Goal: Information Seeking & Learning: Find specific fact

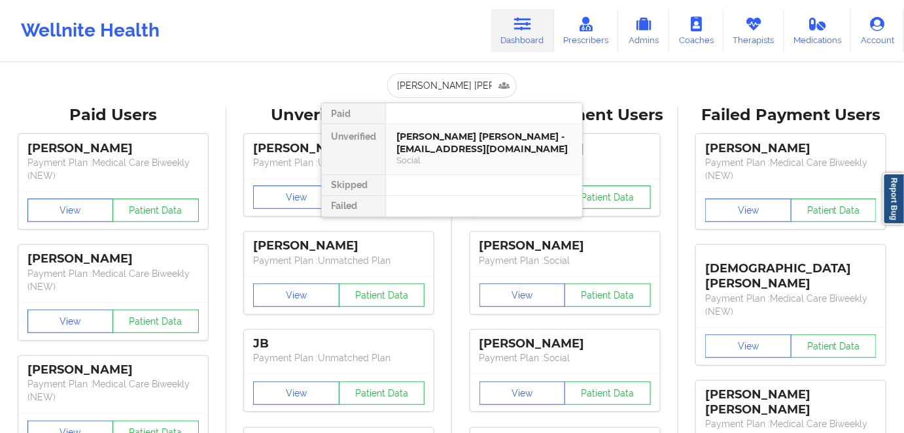
click at [474, 152] on div "[PERSON_NAME] [PERSON_NAME] - [EMAIL_ADDRESS][DOMAIN_NAME]" at bounding box center [483, 143] width 175 height 24
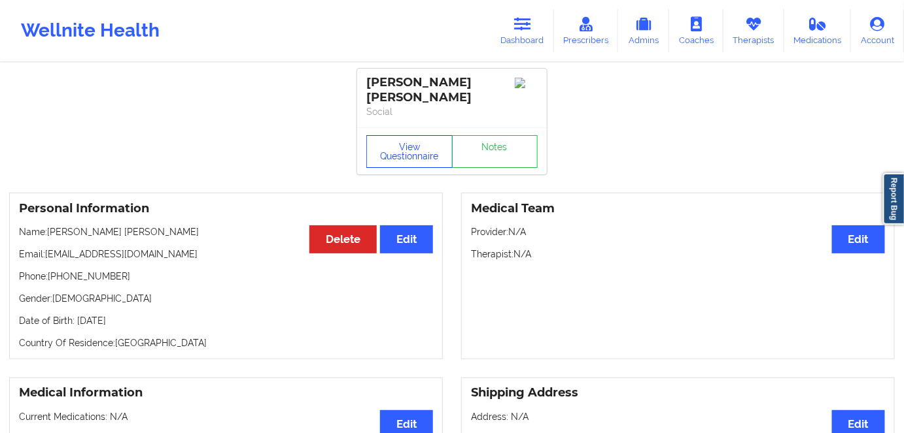
click at [401, 142] on button "View Questionnaire" at bounding box center [409, 151] width 86 height 33
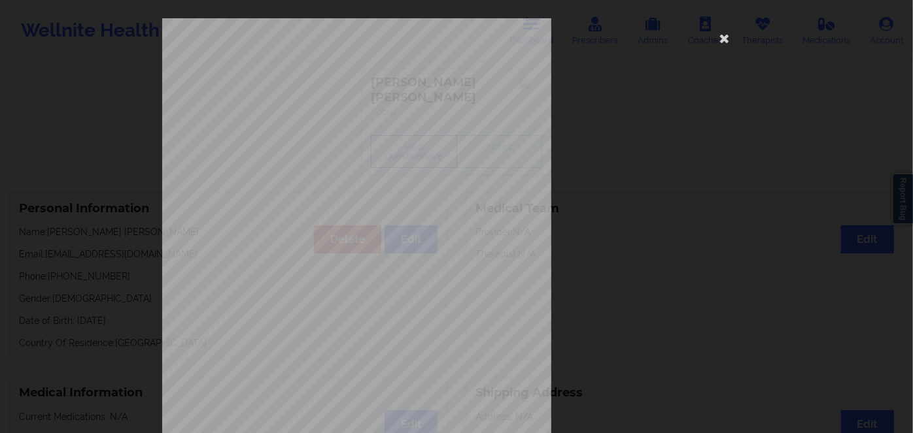
scroll to position [190, 0]
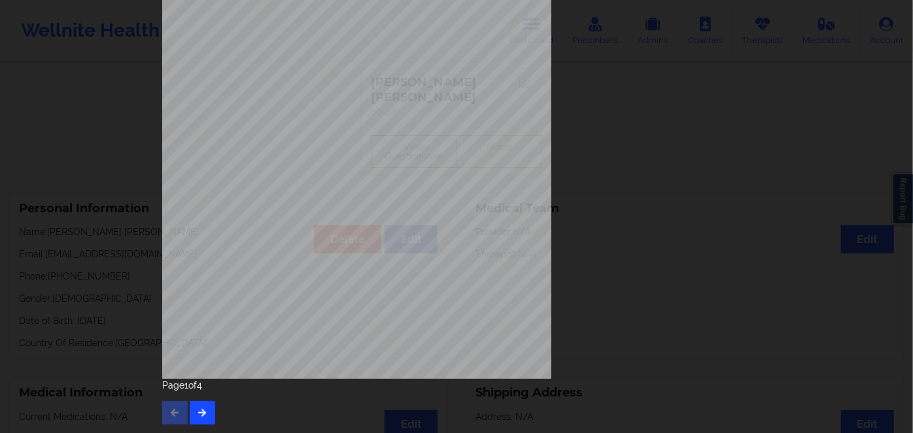
click at [201, 401] on div "Page 1 of 4" at bounding box center [456, 402] width 588 height 46
click at [203, 413] on icon "button" at bounding box center [202, 413] width 11 height 8
click at [205, 409] on button "button" at bounding box center [202, 413] width 25 height 24
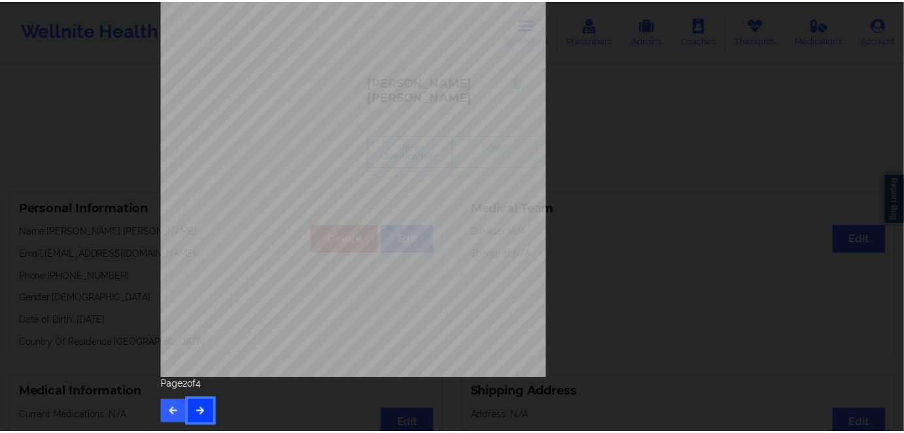
scroll to position [0, 0]
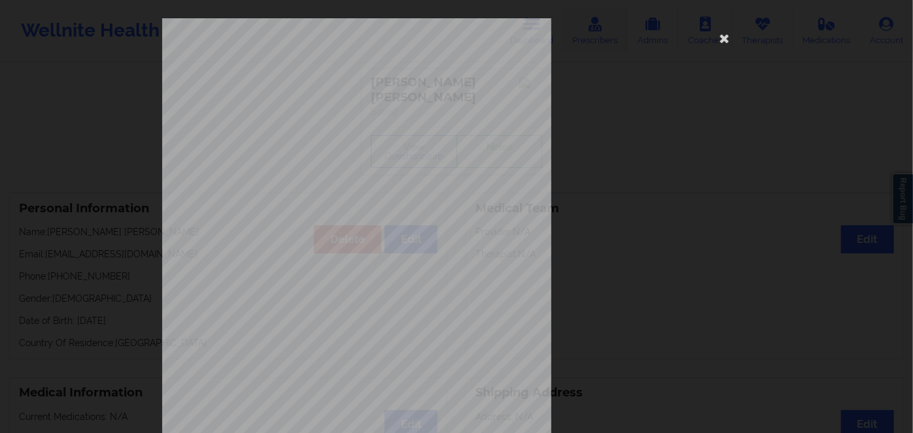
drag, startPoint x: 719, startPoint y: 35, endPoint x: 600, endPoint y: 35, distance: 119.0
click at [717, 35] on icon at bounding box center [724, 37] width 21 height 21
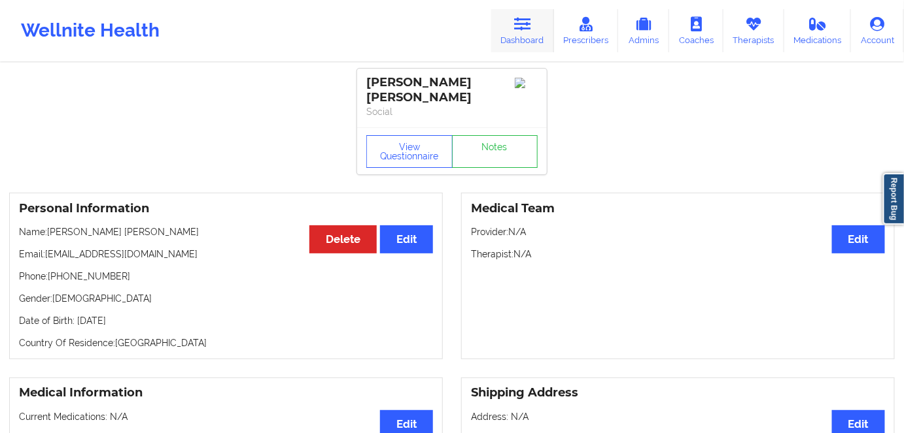
click at [530, 17] on icon at bounding box center [522, 24] width 17 height 14
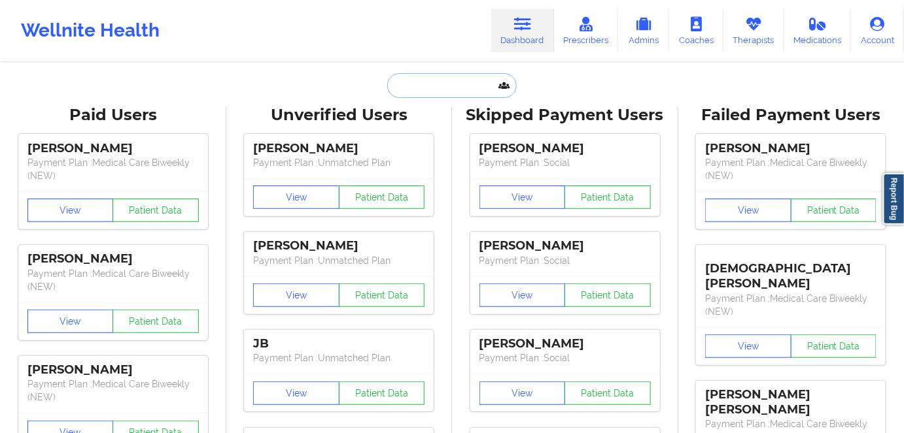
click at [458, 94] on input "text" at bounding box center [451, 85] width 129 height 25
paste input "[PERSON_NAME]"
type input "[PERSON_NAME]"
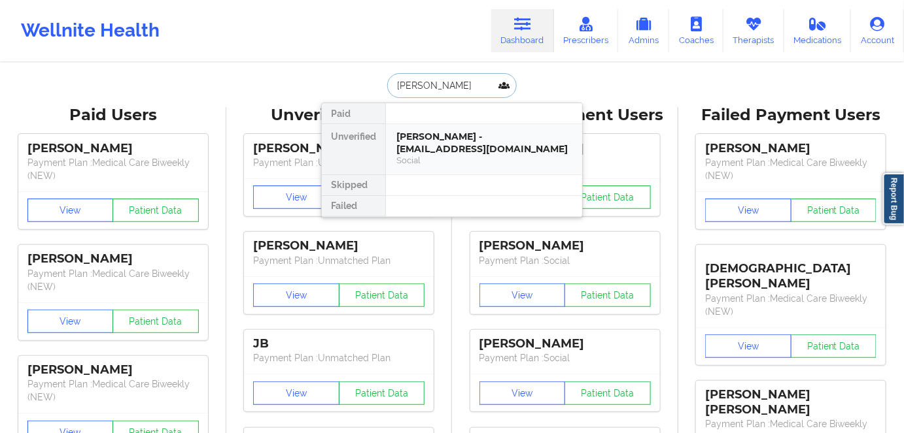
click at [465, 146] on div "[PERSON_NAME] - [EMAIL_ADDRESS][DOMAIN_NAME]" at bounding box center [483, 143] width 175 height 24
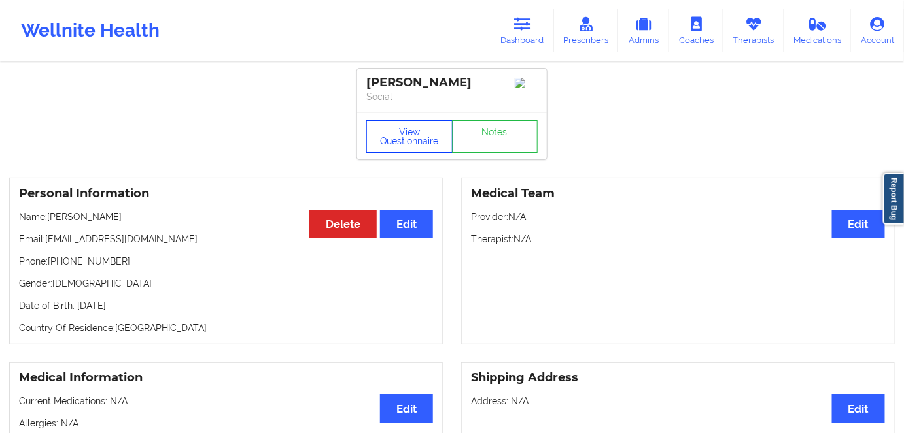
click at [425, 135] on button "View Questionnaire" at bounding box center [409, 136] width 86 height 33
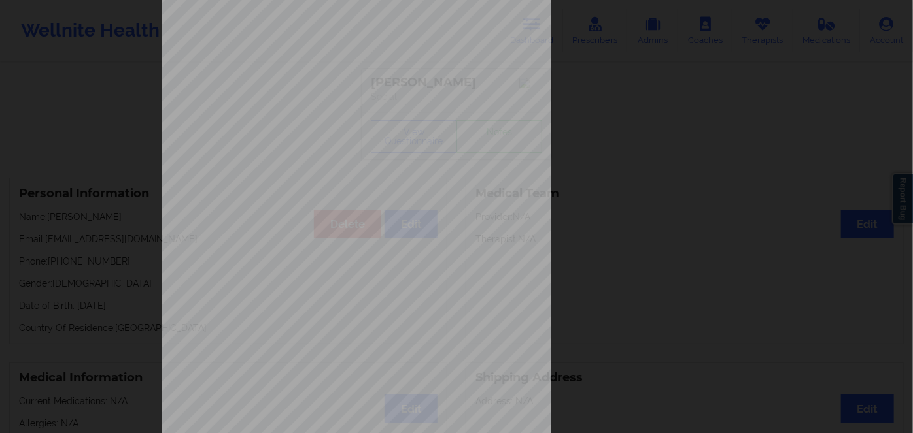
scroll to position [190, 0]
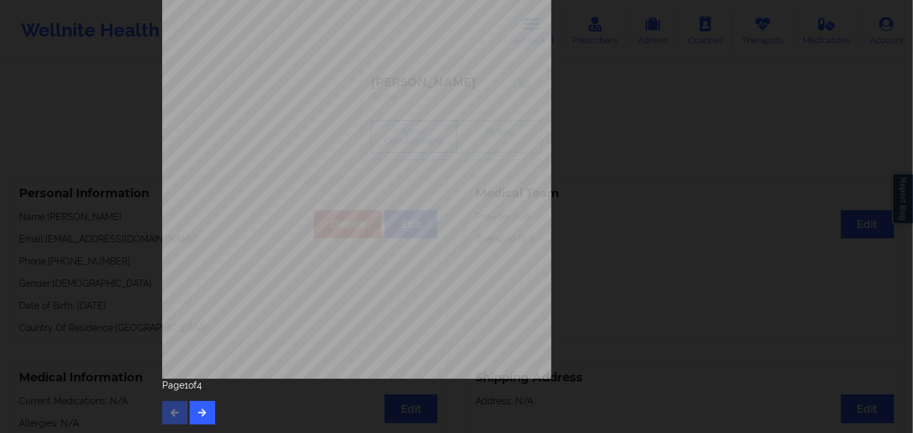
click at [215, 410] on div "Page 1 of 4" at bounding box center [456, 402] width 588 height 46
click at [209, 415] on button "button" at bounding box center [202, 413] width 25 height 24
click at [205, 406] on button "button" at bounding box center [202, 413] width 25 height 24
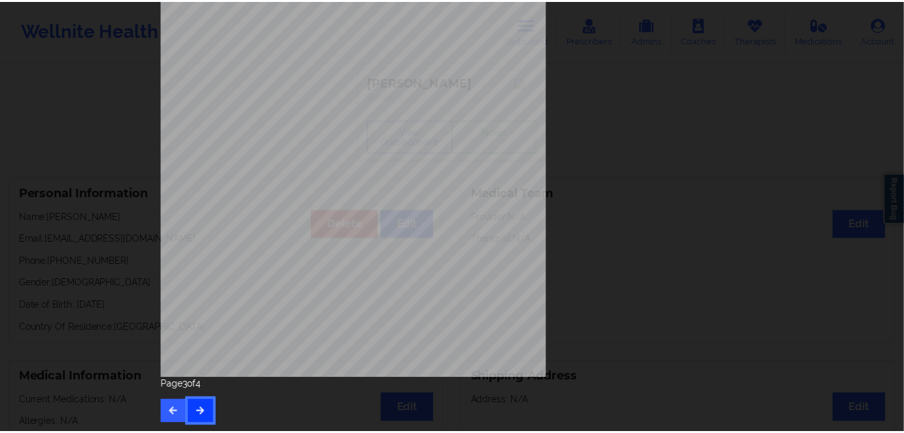
scroll to position [0, 0]
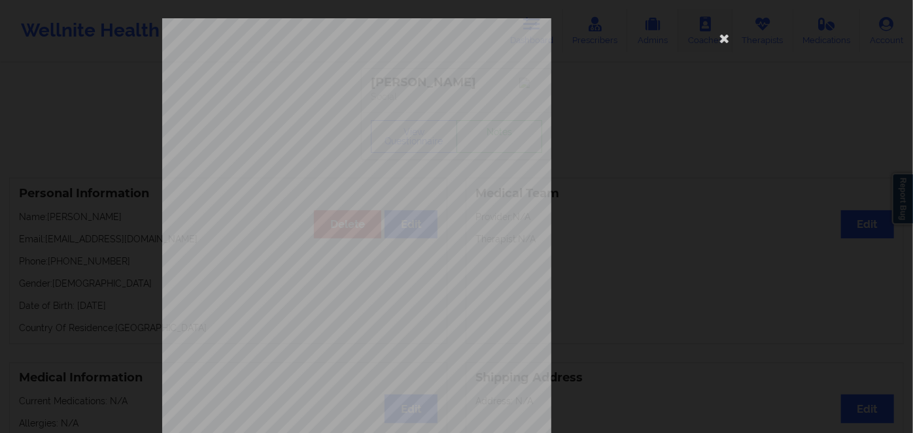
click at [727, 37] on icon at bounding box center [724, 37] width 21 height 21
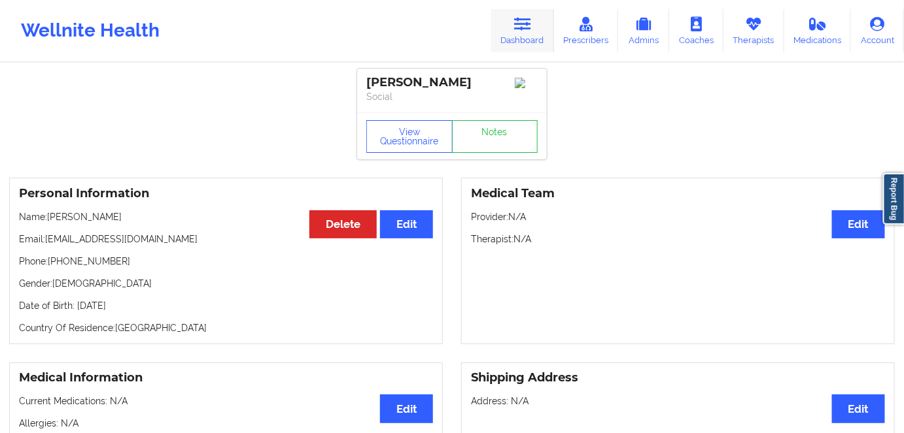
click at [512, 35] on link "Dashboard" at bounding box center [522, 30] width 63 height 43
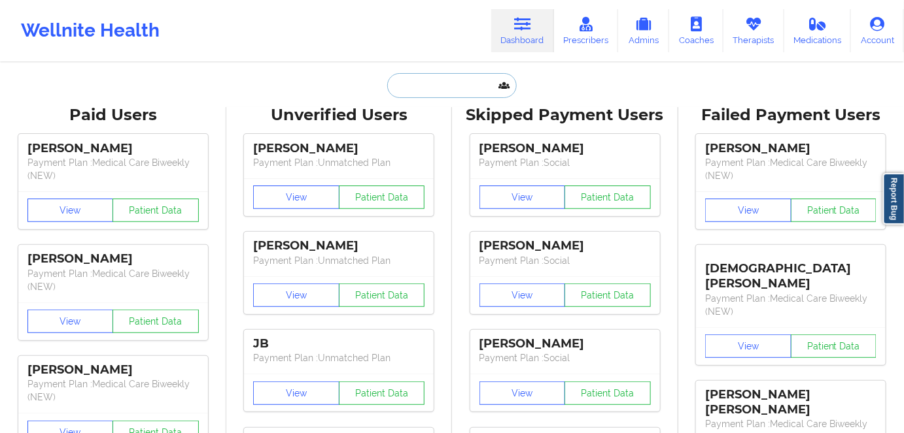
click at [455, 83] on input "text" at bounding box center [451, 85] width 129 height 25
paste input "[PERSON_NAME]"
type input "[PERSON_NAME]"
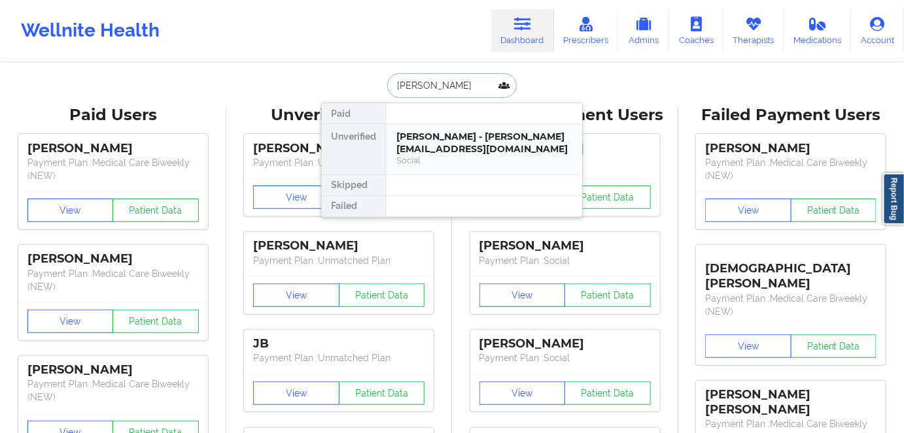
click at [469, 151] on div "[PERSON_NAME] - [PERSON_NAME][EMAIL_ADDRESS][DOMAIN_NAME]" at bounding box center [483, 143] width 175 height 24
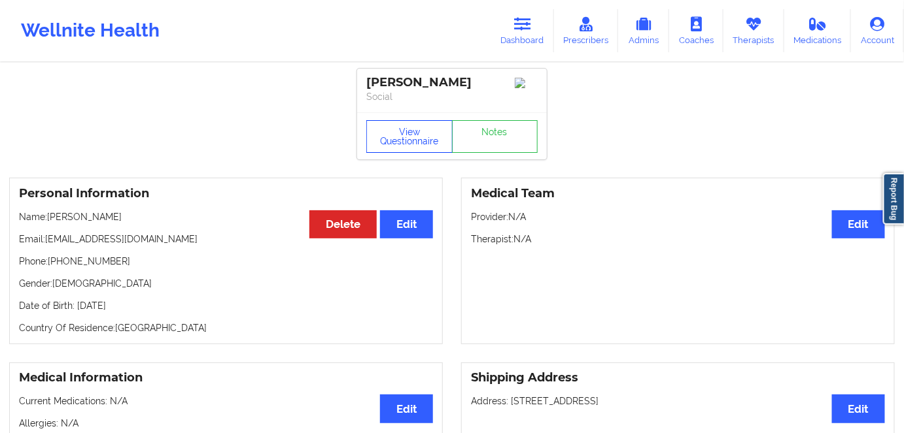
click at [411, 146] on button "View Questionnaire" at bounding box center [409, 136] width 86 height 33
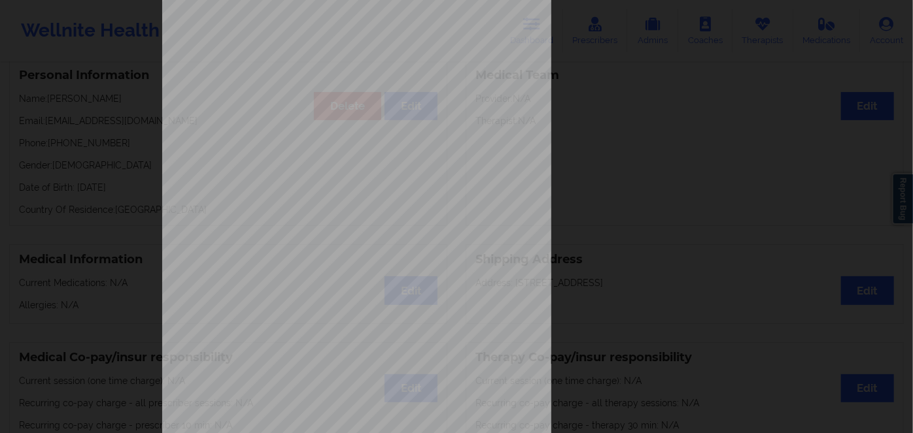
scroll to position [190, 0]
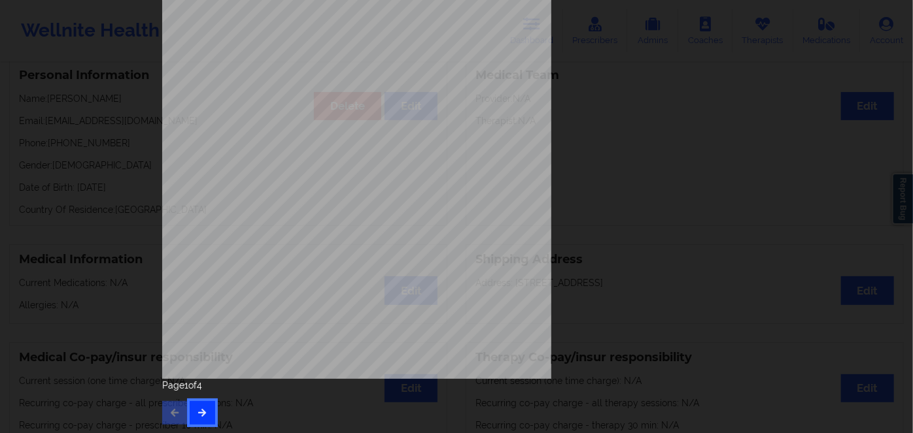
click at [200, 420] on button "button" at bounding box center [202, 413] width 25 height 24
click at [198, 405] on button "button" at bounding box center [202, 413] width 25 height 24
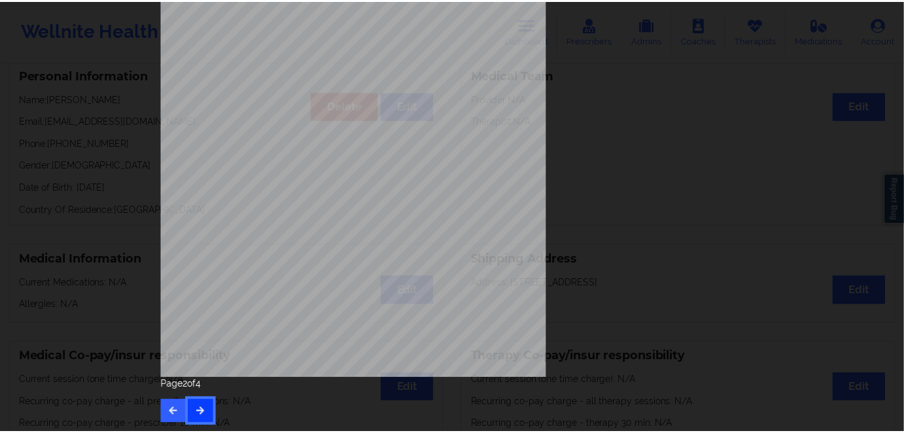
scroll to position [0, 0]
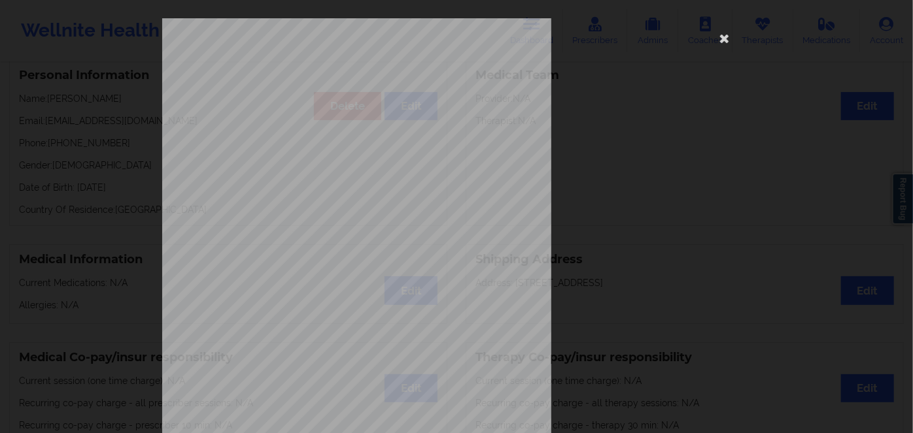
click at [321, 98] on span "UMG679W01559" at bounding box center [321, 101] width 46 height 6
copy span "UMG679W01559"
drag, startPoint x: 722, startPoint y: 37, endPoint x: 639, endPoint y: 16, distance: 85.6
click at [719, 36] on icon at bounding box center [724, 37] width 21 height 21
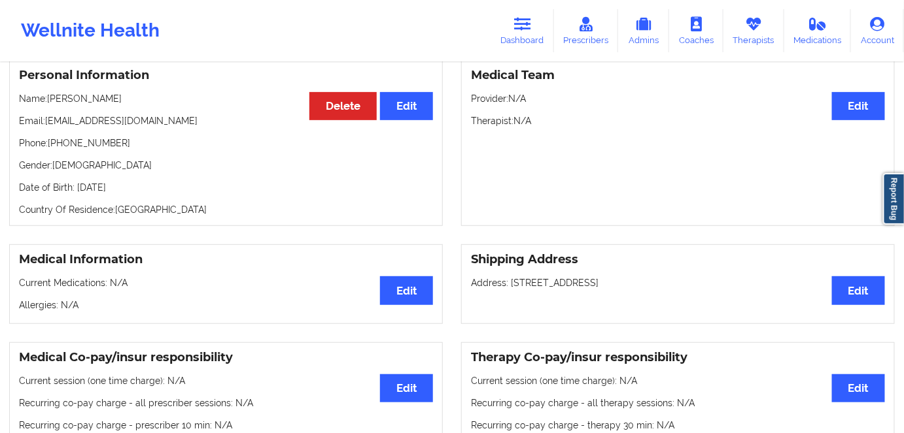
click at [160, 188] on p "Date of Birth: [DEMOGRAPHIC_DATA]" at bounding box center [226, 187] width 414 height 13
copy p "1990"
drag, startPoint x: 150, startPoint y: 99, endPoint x: 48, endPoint y: 93, distance: 102.2
click at [48, 93] on div "Personal Information Edit Delete Name: [PERSON_NAME] Email: [PERSON_NAME][EMAIL…" at bounding box center [225, 142] width 433 height 167
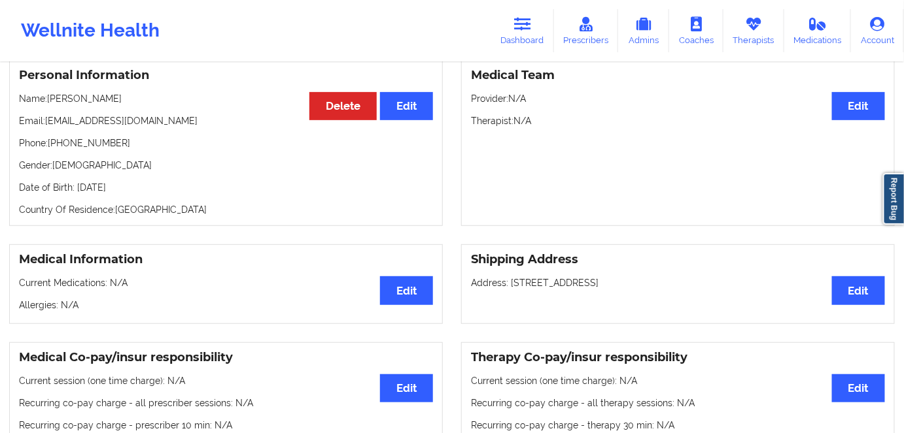
copy p "[PERSON_NAME]"
click at [524, 33] on link "Dashboard" at bounding box center [522, 30] width 63 height 43
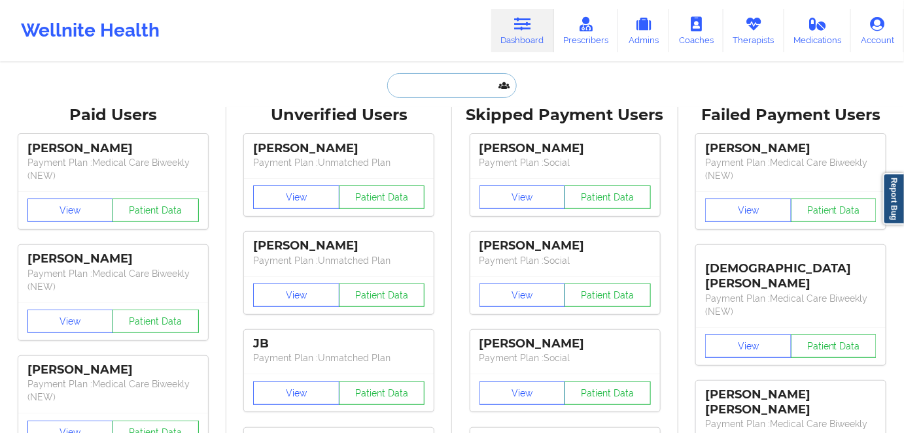
click at [484, 82] on input "text" at bounding box center [451, 85] width 129 height 25
paste input "[PERSON_NAME]"
type input "[PERSON_NAME]"
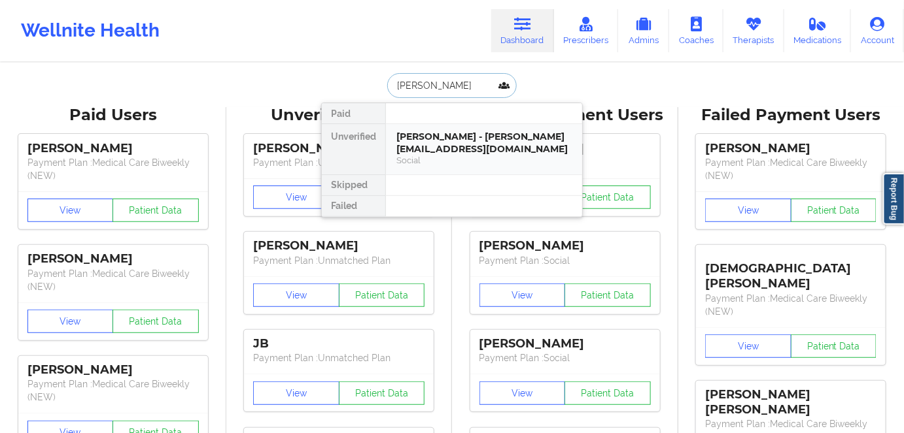
click at [461, 141] on div "[PERSON_NAME] - [PERSON_NAME][EMAIL_ADDRESS][DOMAIN_NAME]" at bounding box center [483, 143] width 175 height 24
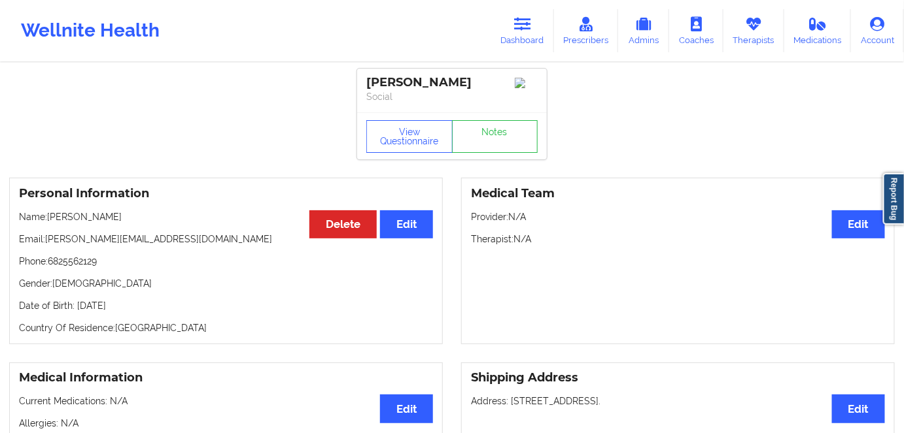
scroll to position [59, 0]
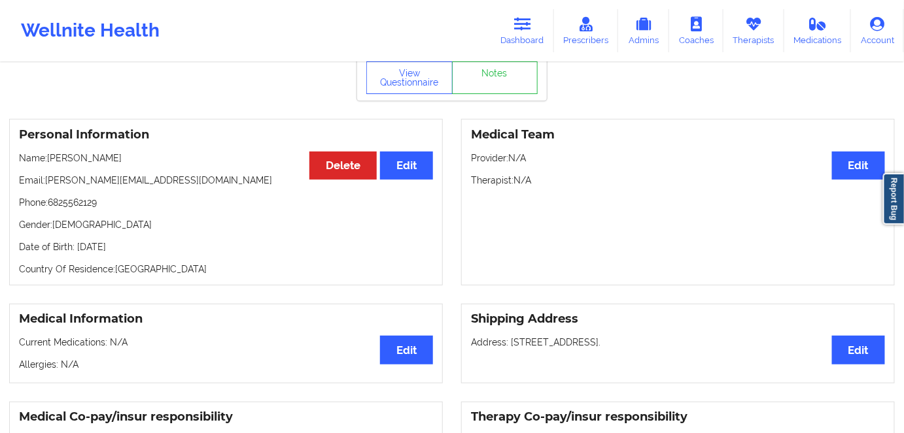
click at [154, 248] on p "Date of Birth: [DEMOGRAPHIC_DATA]" at bounding box center [226, 247] width 414 height 13
copy p "1986"
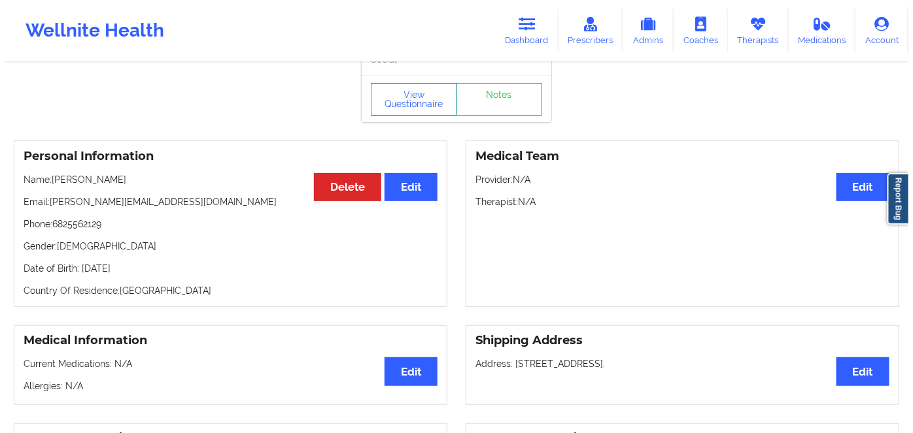
scroll to position [0, 0]
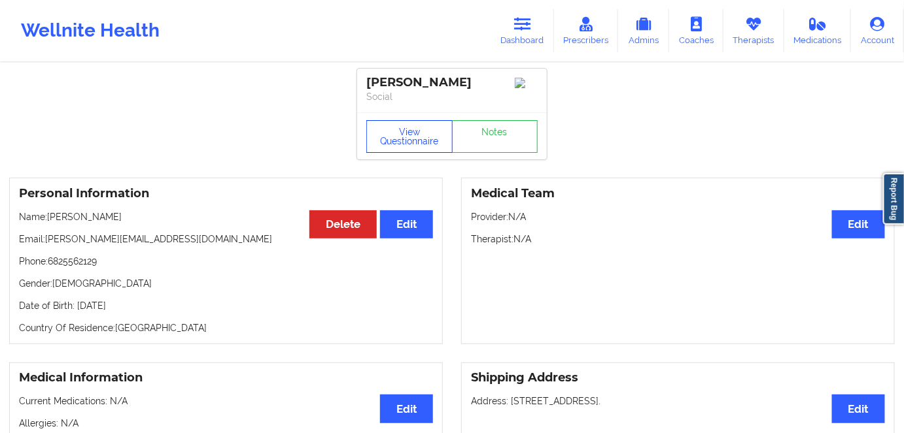
drag, startPoint x: 399, startPoint y: 131, endPoint x: 406, endPoint y: 82, distance: 48.9
click at [399, 131] on button "View Questionnaire" at bounding box center [409, 136] width 86 height 33
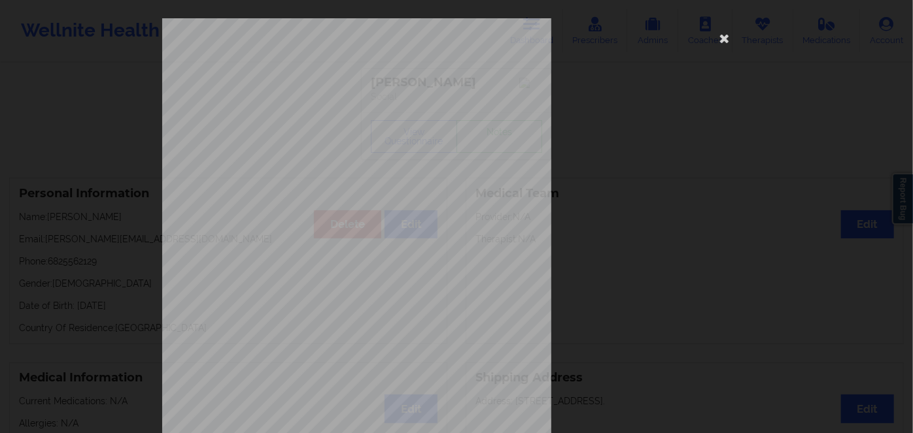
scroll to position [190, 0]
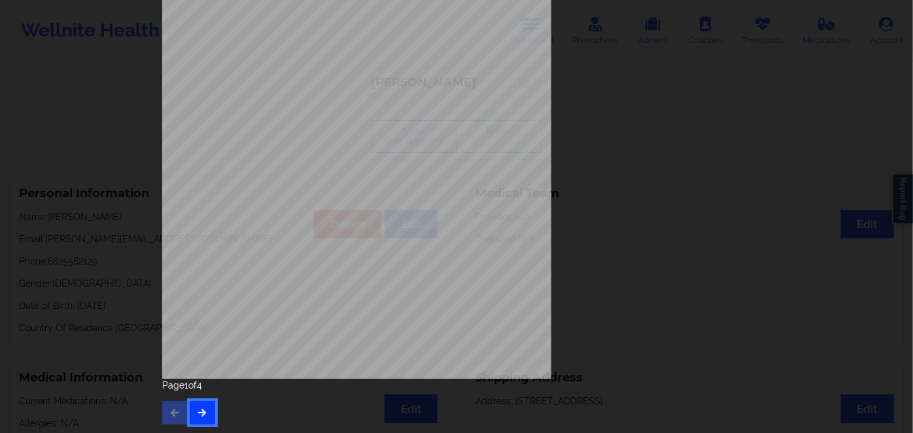
click at [205, 412] on button "button" at bounding box center [202, 413] width 25 height 24
click at [195, 405] on button "button" at bounding box center [202, 413] width 25 height 24
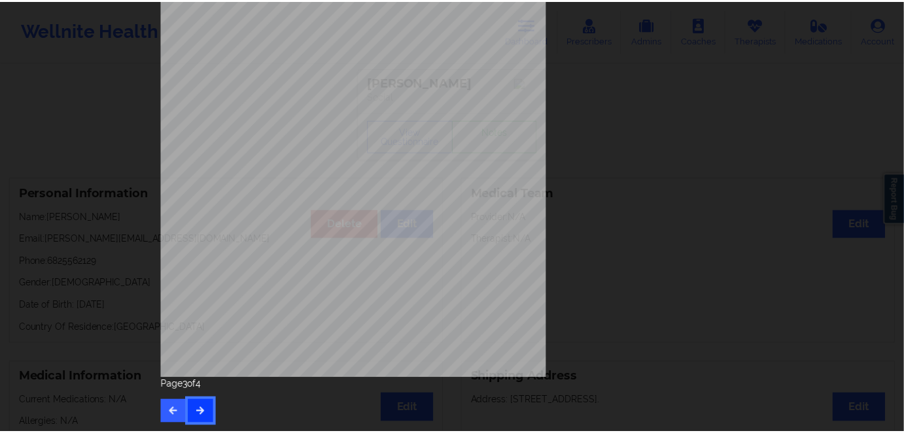
scroll to position [0, 0]
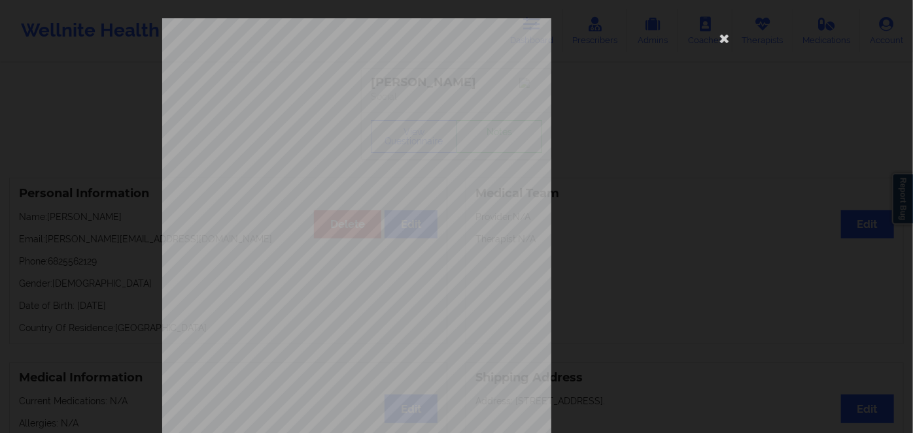
drag, startPoint x: 720, startPoint y: 36, endPoint x: 659, endPoint y: 82, distance: 76.1
click at [718, 37] on icon at bounding box center [724, 37] width 21 height 21
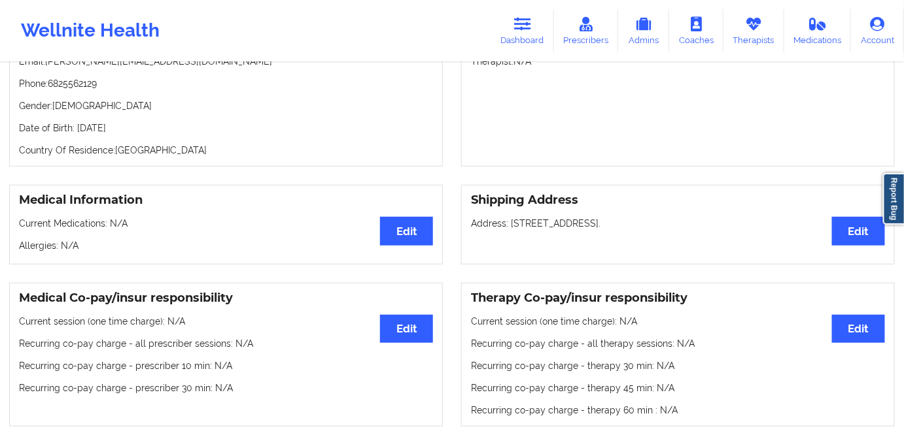
scroll to position [59, 0]
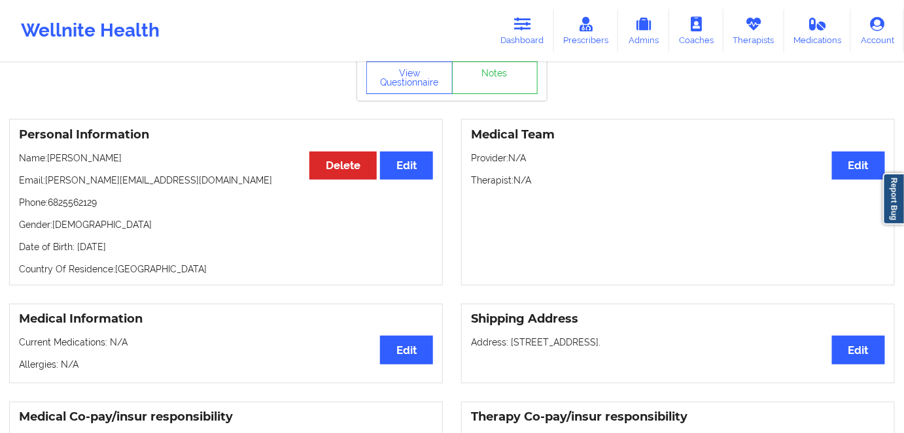
drag, startPoint x: 221, startPoint y: 251, endPoint x: 176, endPoint y: 243, distance: 45.9
click at [219, 250] on p "Date of Birth: [DEMOGRAPHIC_DATA]" at bounding box center [226, 247] width 414 height 13
drag, startPoint x: 163, startPoint y: 237, endPoint x: 77, endPoint y: 239, distance: 86.3
click at [77, 239] on div "Personal Information Edit Delete Name: [PERSON_NAME] Email: [PERSON_NAME][EMAIL…" at bounding box center [225, 202] width 433 height 167
copy p "[DATE]"
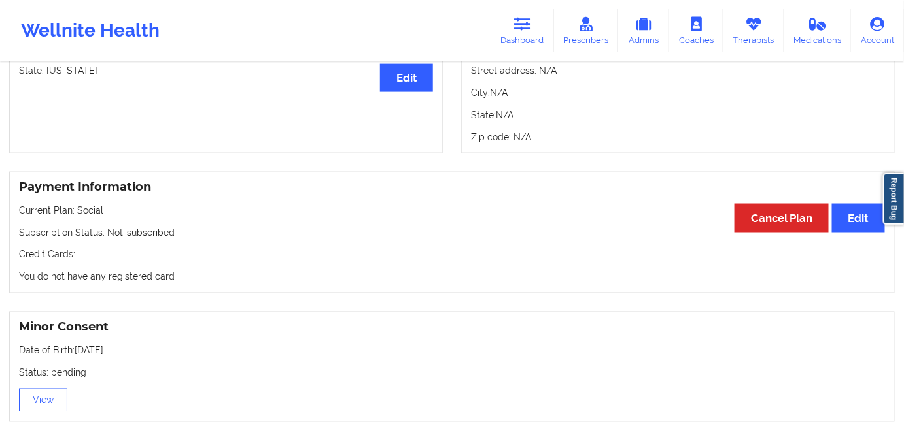
scroll to position [594, 0]
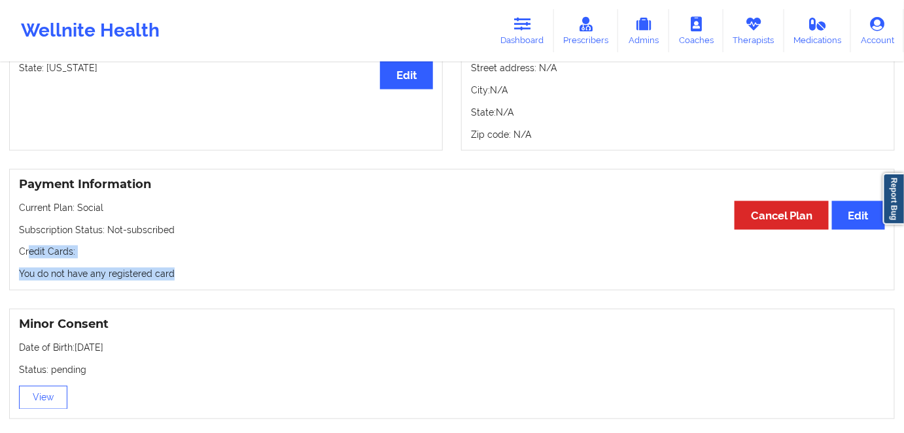
drag, startPoint x: 199, startPoint y: 275, endPoint x: 37, endPoint y: 258, distance: 163.7
click at [29, 258] on div "Payment Information Edit Cancel Plan Current Plan: Social Subscription Status: …" at bounding box center [451, 230] width 885 height 122
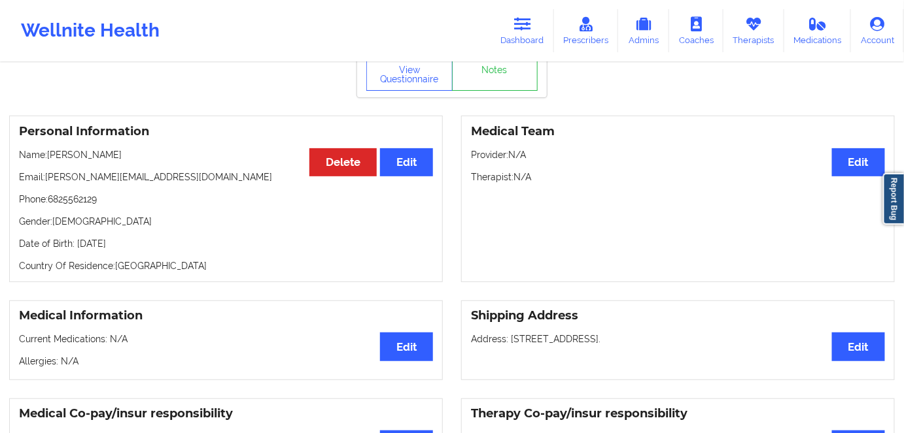
scroll to position [59, 0]
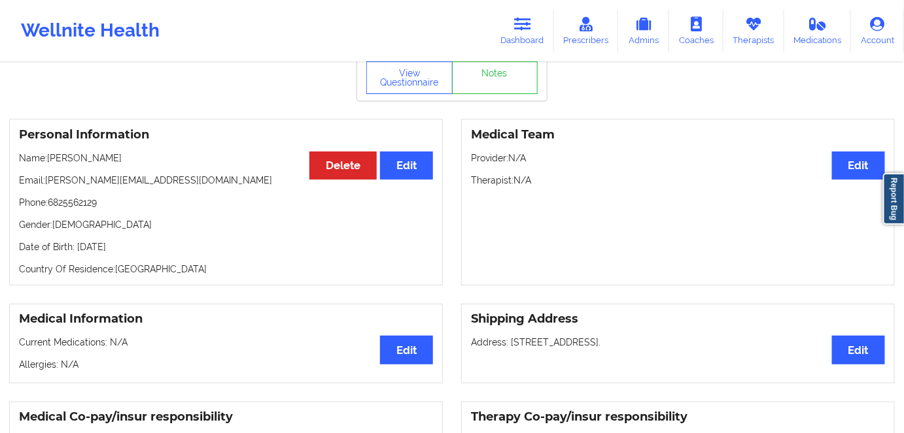
drag, startPoint x: 128, startPoint y: 255, endPoint x: 189, endPoint y: 226, distance: 67.5
click at [98, 247] on p "Date of Birth: [DEMOGRAPHIC_DATA]" at bounding box center [226, 247] width 414 height 13
drag, startPoint x: 519, startPoint y: 26, endPoint x: 447, endPoint y: 59, distance: 79.3
click at [519, 26] on icon at bounding box center [522, 24] width 17 height 14
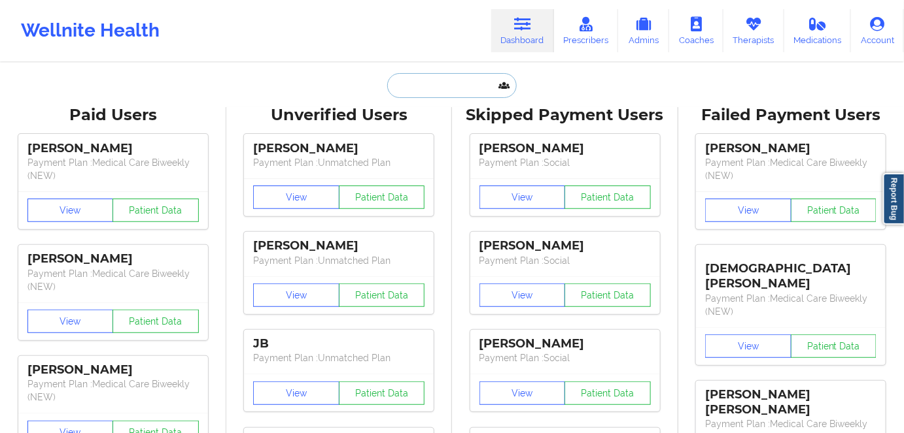
click at [446, 82] on input "text" at bounding box center [451, 85] width 129 height 25
paste input "[PERSON_NAME]"
type input "[PERSON_NAME]"
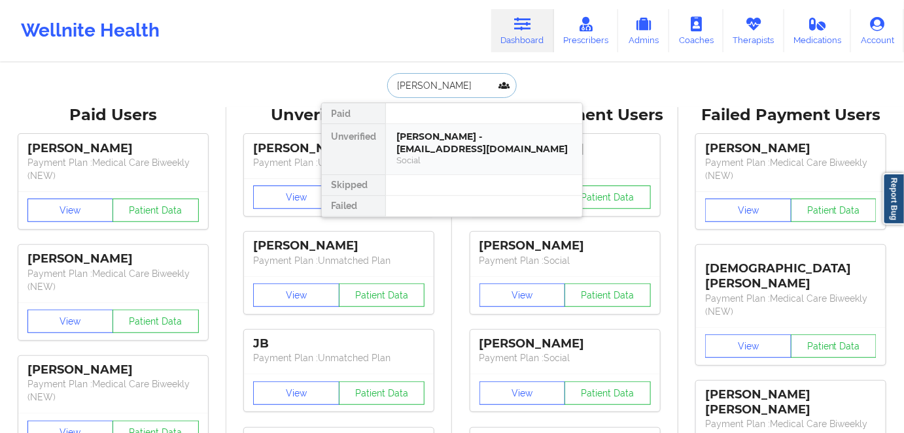
click at [496, 140] on div "[PERSON_NAME] - [EMAIL_ADDRESS][DOMAIN_NAME]" at bounding box center [483, 143] width 175 height 24
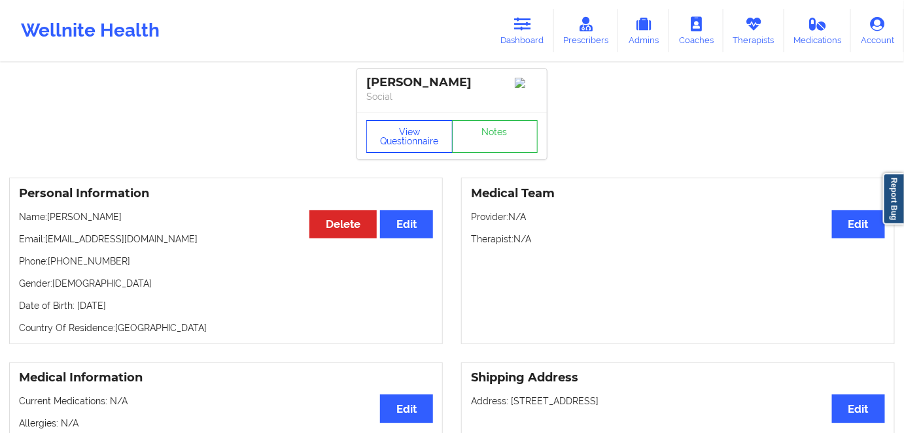
drag, startPoint x: 408, startPoint y: 146, endPoint x: 410, endPoint y: 134, distance: 11.9
click at [408, 144] on button "View Questionnaire" at bounding box center [409, 136] width 86 height 33
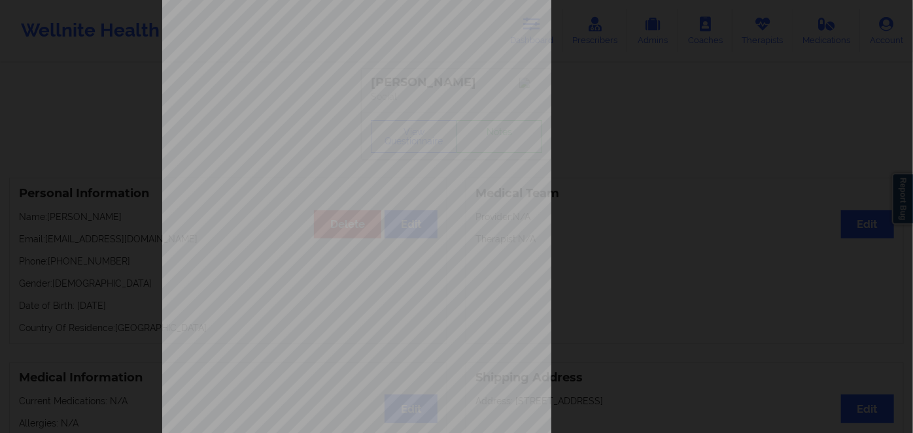
scroll to position [190, 0]
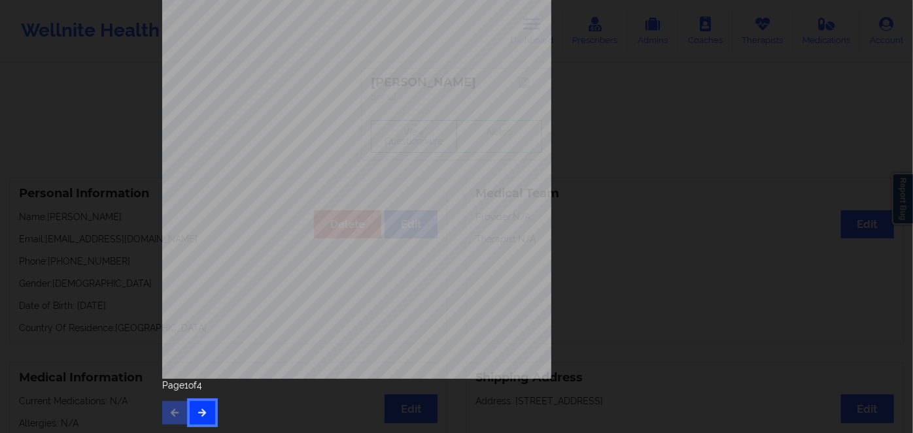
click at [200, 418] on button "button" at bounding box center [202, 413] width 25 height 24
click at [211, 408] on div "Page 2 of 4" at bounding box center [456, 402] width 588 height 46
click at [202, 409] on icon "button" at bounding box center [202, 413] width 11 height 8
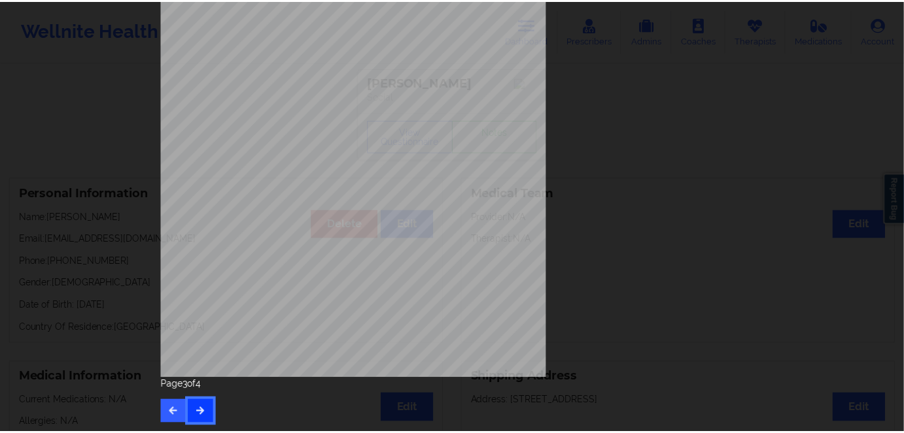
scroll to position [0, 0]
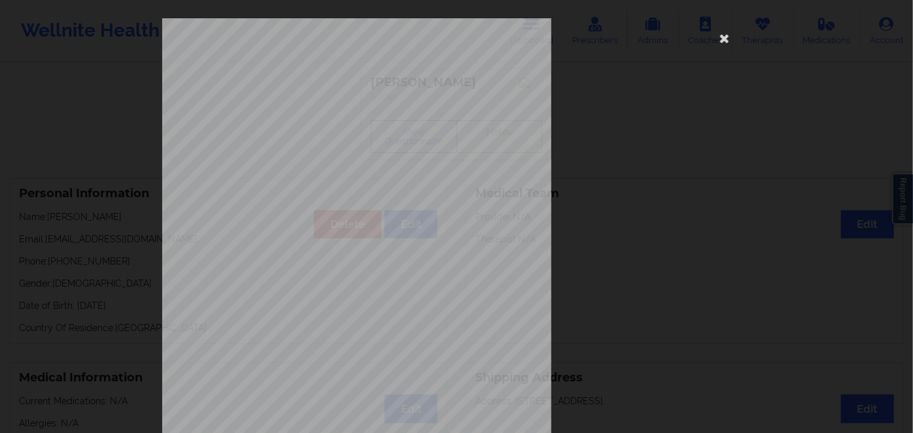
click at [316, 99] on span "XJBH69083515" at bounding box center [318, 101] width 41 height 6
copy span "XJBH69083515"
click at [718, 36] on icon at bounding box center [724, 37] width 21 height 21
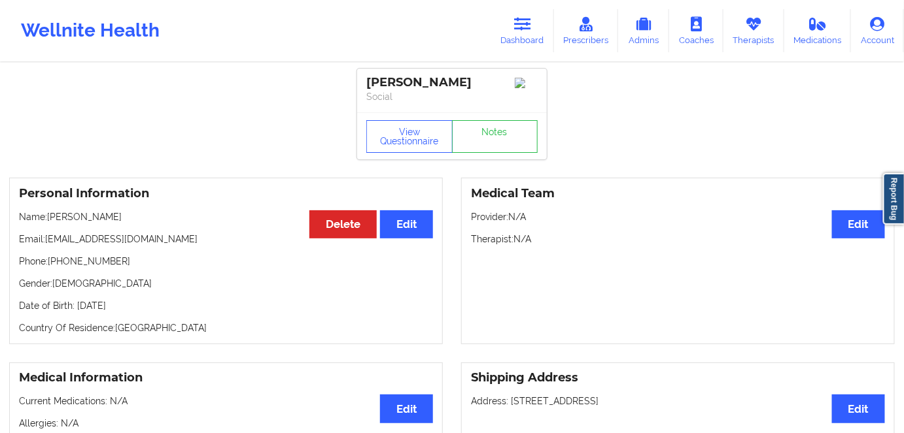
click at [133, 311] on p "Date of Birth: [DEMOGRAPHIC_DATA]" at bounding box center [226, 305] width 414 height 13
drag, startPoint x: 135, startPoint y: 310, endPoint x: 143, endPoint y: 307, distance: 8.3
click at [136, 309] on p "Date of Birth: [DEMOGRAPHIC_DATA]" at bounding box center [226, 305] width 414 height 13
click at [144, 311] on p "Date of Birth: [DEMOGRAPHIC_DATA]" at bounding box center [226, 305] width 414 height 13
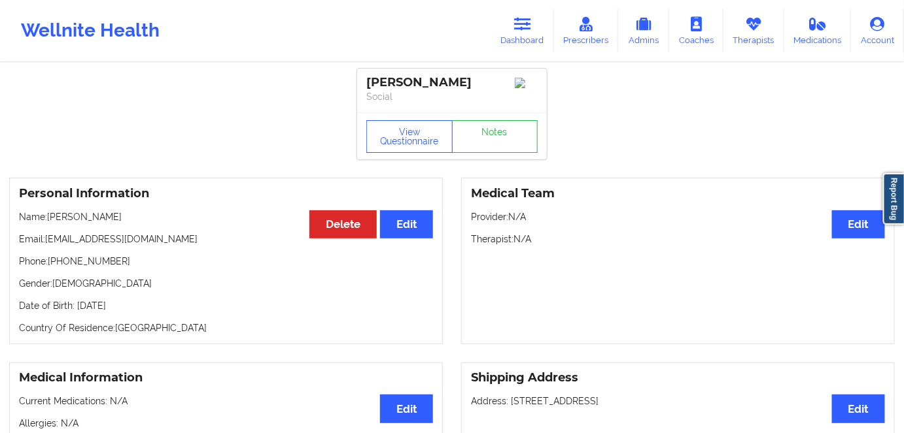
copy p "1986"
drag, startPoint x: 142, startPoint y: 216, endPoint x: 50, endPoint y: 212, distance: 91.6
click at [50, 212] on div "Personal Information Edit Delete Name: [PERSON_NAME] Email: [EMAIL_ADDRESS][DOM…" at bounding box center [225, 261] width 433 height 167
copy p "[PERSON_NAME]"
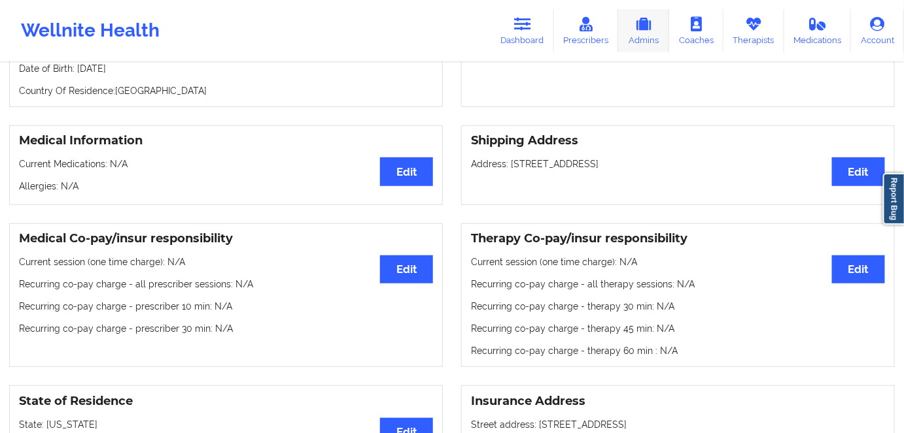
scroll to position [118, 0]
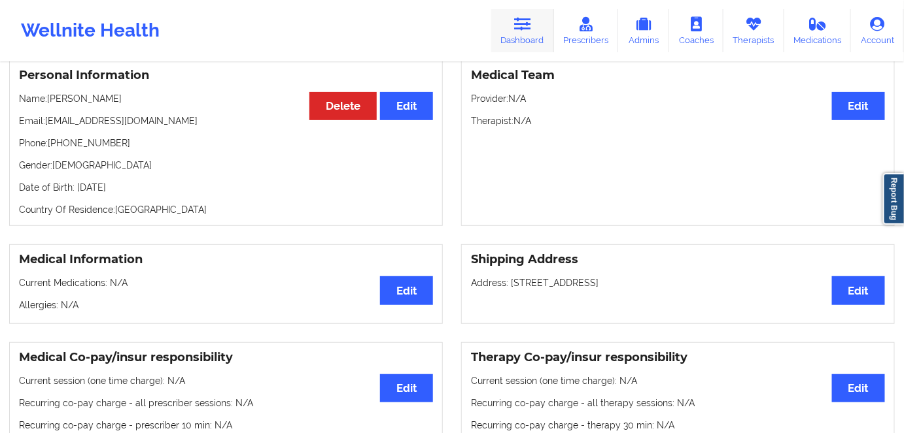
click at [509, 28] on link "Dashboard" at bounding box center [522, 30] width 63 height 43
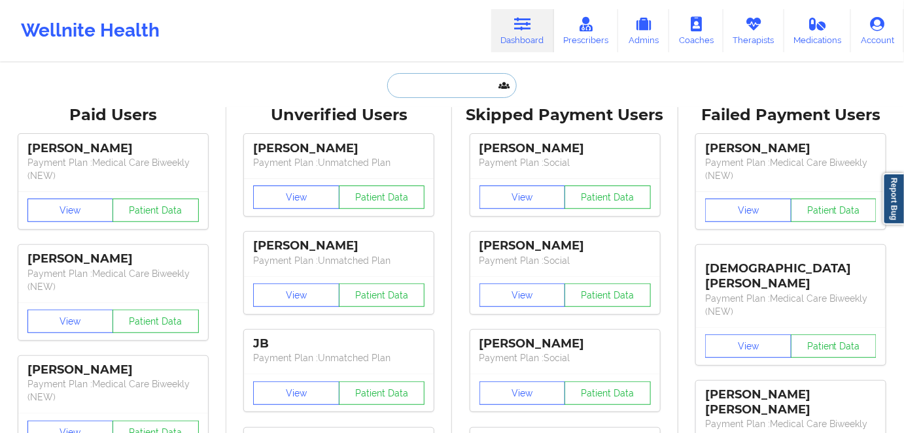
click at [446, 78] on input "text" at bounding box center [451, 85] width 129 height 25
paste input "[PERSON_NAME]"
type input "[PERSON_NAME]"
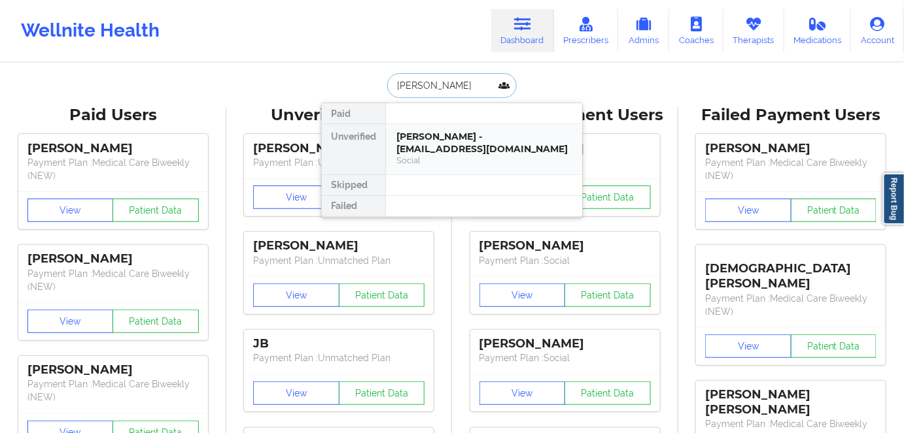
click at [490, 154] on div "[PERSON_NAME] - [EMAIL_ADDRESS][DOMAIN_NAME]" at bounding box center [483, 143] width 175 height 24
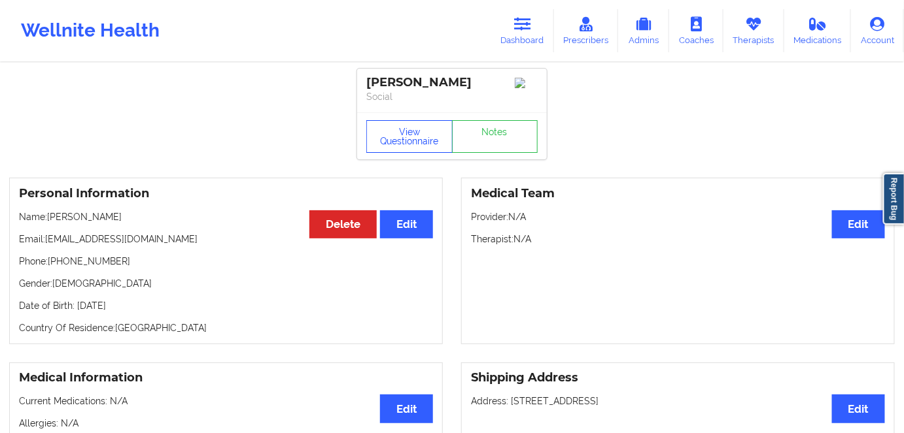
click at [418, 124] on div "View Questionnaire Notes" at bounding box center [452, 135] width 190 height 47
click at [414, 136] on button "View Questionnaire" at bounding box center [409, 136] width 86 height 33
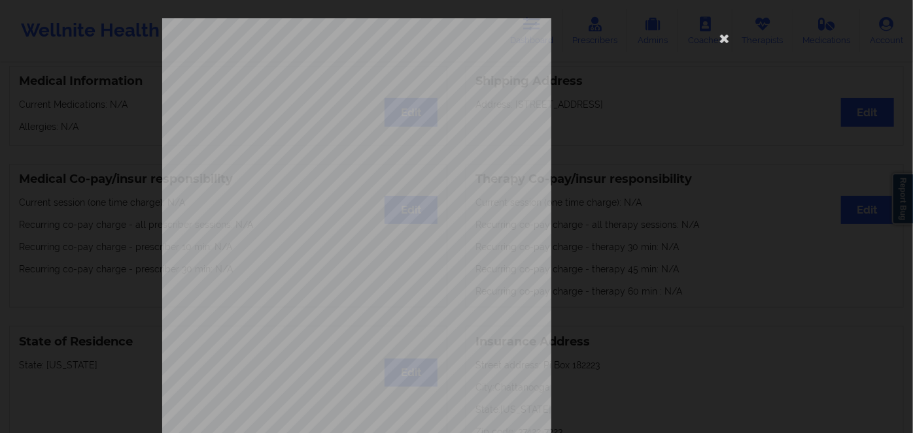
scroll to position [190, 0]
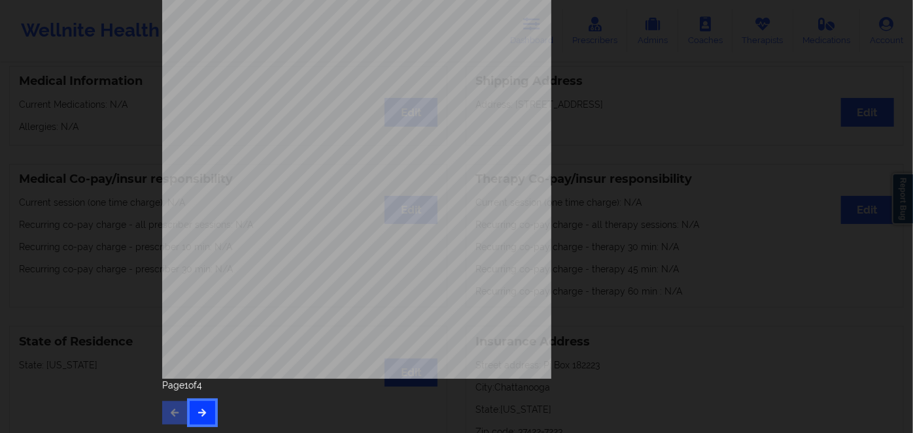
click at [190, 413] on button "button" at bounding box center [202, 413] width 25 height 24
click at [200, 415] on icon "button" at bounding box center [202, 413] width 11 height 8
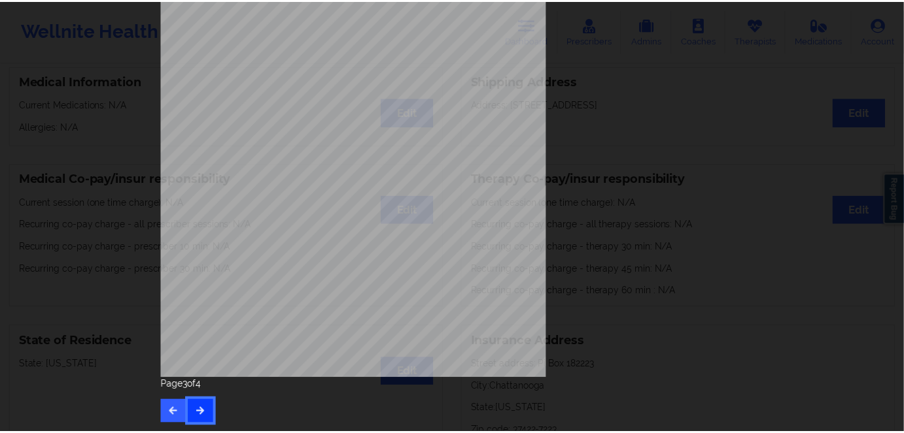
scroll to position [0, 0]
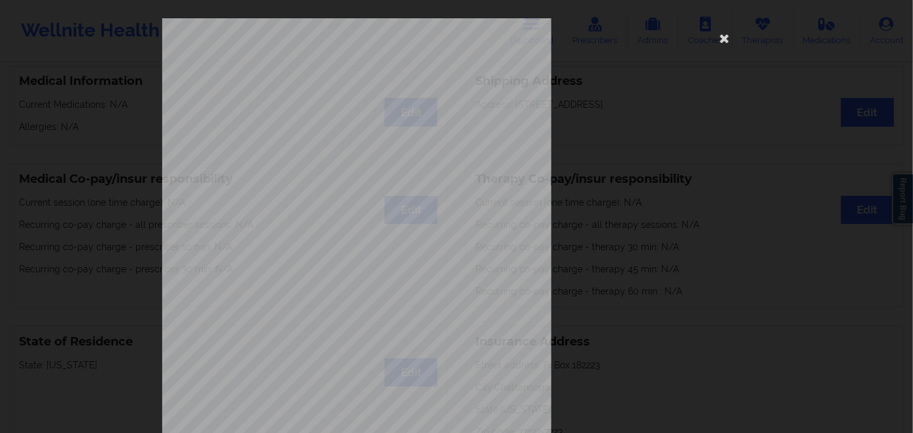
click at [311, 103] on span "U45079685" at bounding box center [313, 101] width 31 height 6
drag, startPoint x: 311, startPoint y: 103, endPoint x: 345, endPoint y: 116, distance: 36.4
click at [311, 104] on span "U45079685" at bounding box center [313, 101] width 31 height 6
copy span "U45079685"
click at [719, 40] on icon at bounding box center [724, 37] width 21 height 21
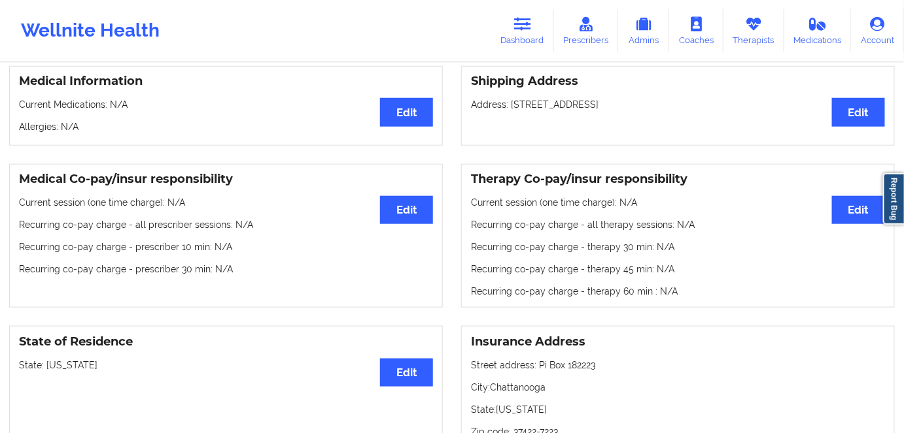
scroll to position [118, 0]
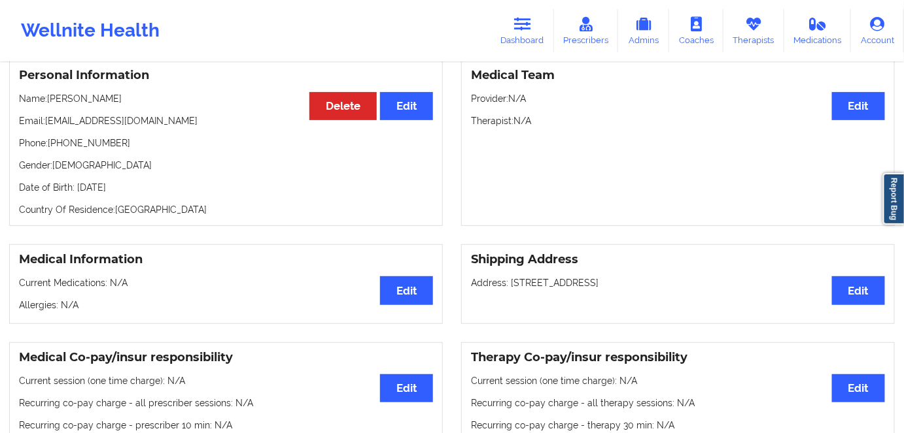
click at [154, 190] on p "Date of Birth: [DEMOGRAPHIC_DATA]" at bounding box center [226, 187] width 414 height 13
copy p "2002"
drag, startPoint x: 135, startPoint y: 95, endPoint x: 50, endPoint y: 96, distance: 85.0
click at [50, 96] on p "Name: [PERSON_NAME]" at bounding box center [226, 98] width 414 height 13
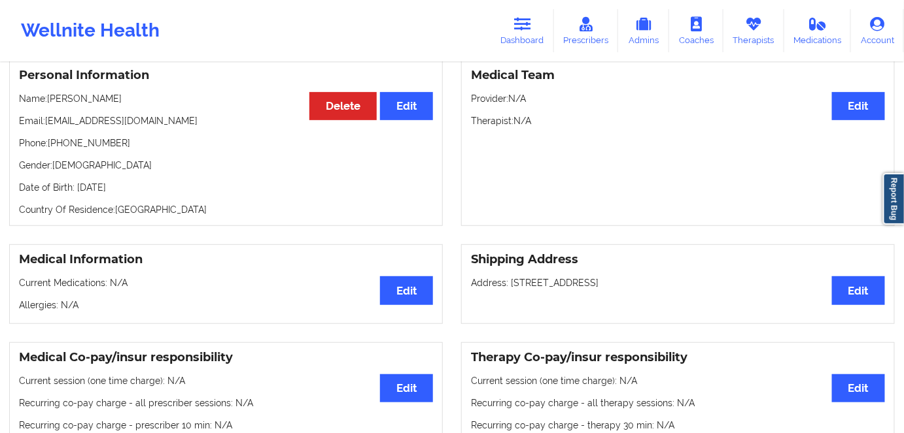
click at [127, 99] on p "Name: [PERSON_NAME]" at bounding box center [226, 98] width 414 height 13
drag, startPoint x: 127, startPoint y: 99, endPoint x: 57, endPoint y: 96, distance: 70.7
click at [58, 96] on p "Name: [PERSON_NAME]" at bounding box center [226, 98] width 414 height 13
